Goal: Find specific page/section: Find specific page/section

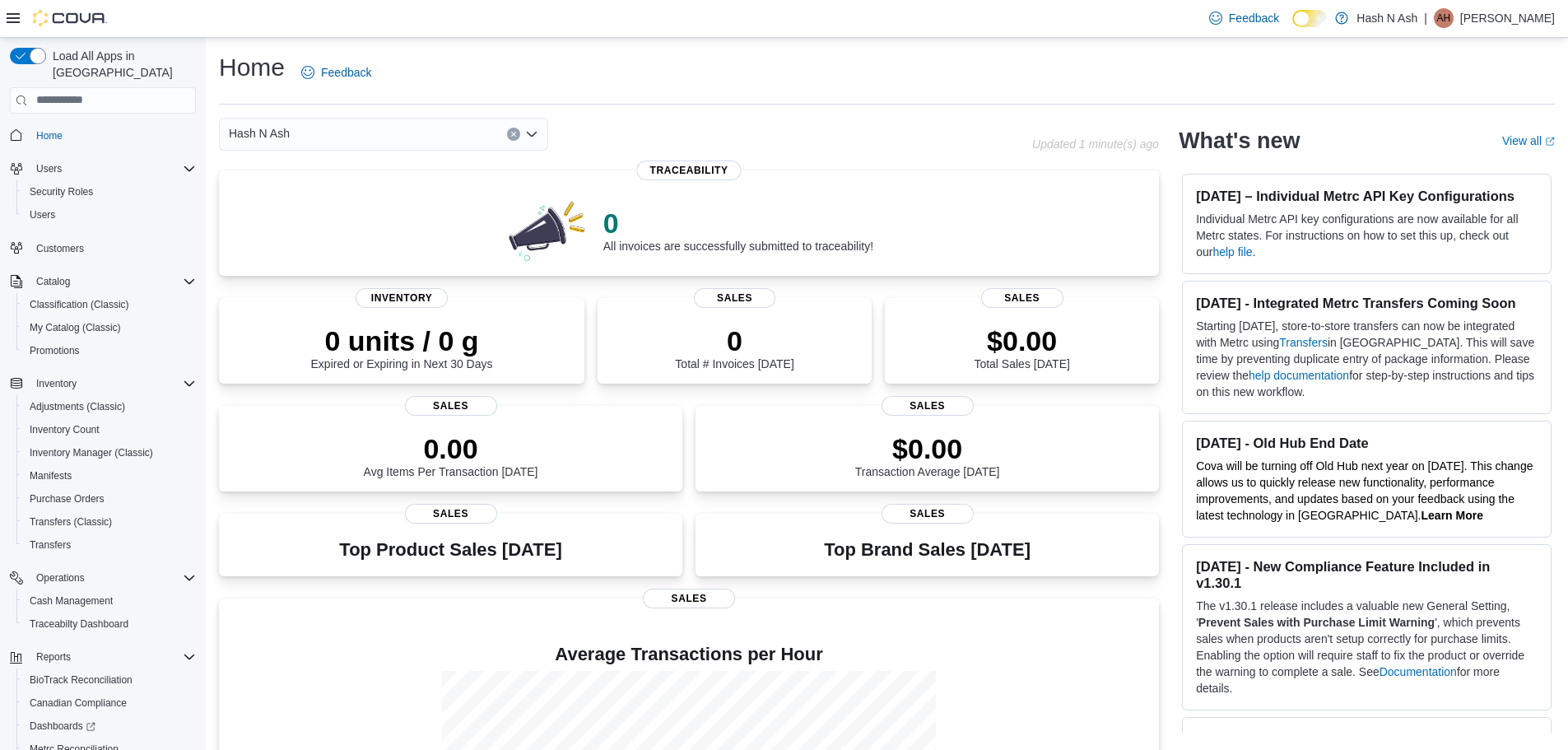
click at [808, 73] on div "Home Feedback" at bounding box center [887, 73] width 1336 height 43
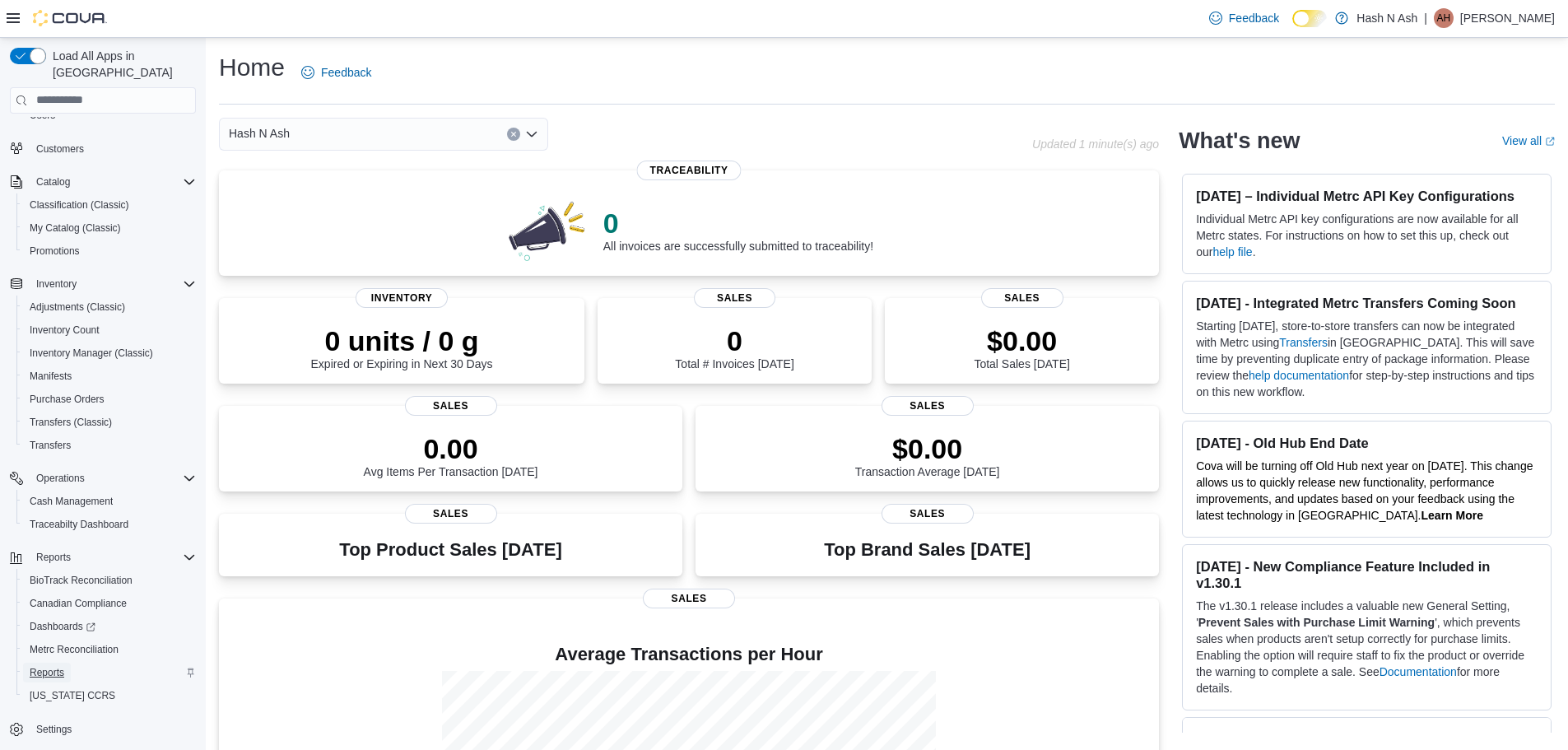
click at [49, 665] on span "Reports" at bounding box center [47, 671] width 34 height 13
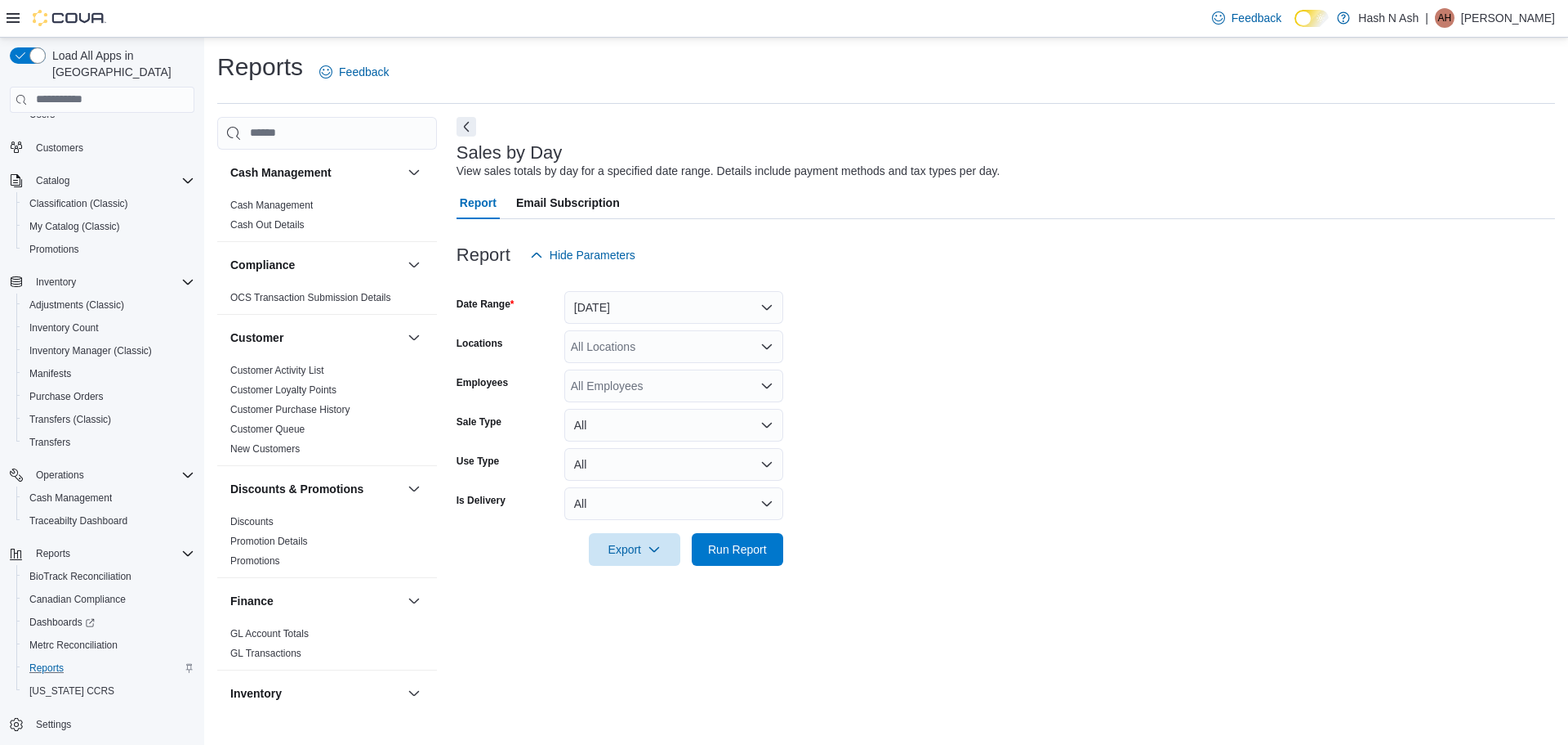
drag, startPoint x: 1245, startPoint y: 290, endPoint x: 1258, endPoint y: 291, distance: 13.0
click at [1245, 290] on div at bounding box center [1006, 280] width 1099 height 20
click at [1528, 18] on p "[PERSON_NAME]" at bounding box center [1508, 18] width 94 height 20
click at [1412, 161] on icon "button" at bounding box center [1411, 159] width 13 height 13
